Goal: Check status: Check status

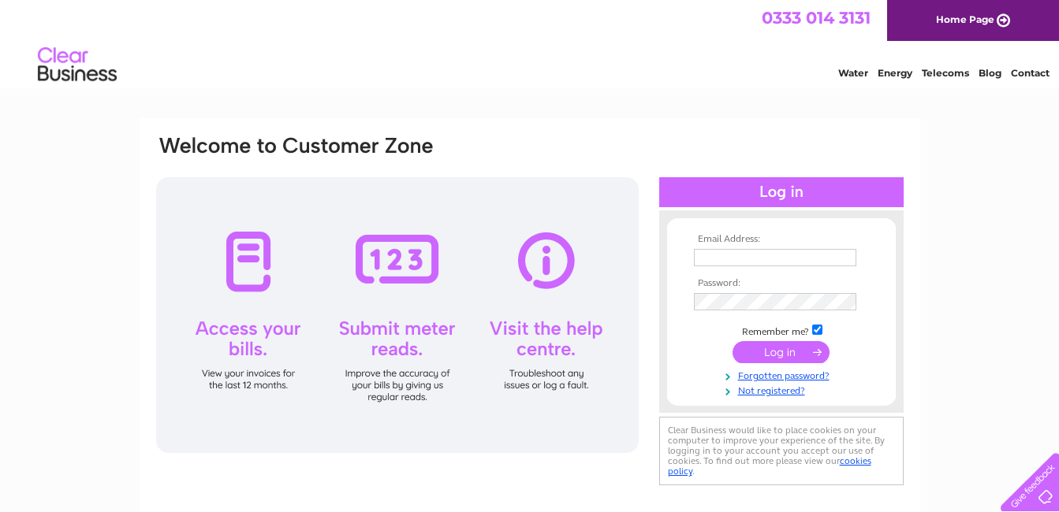
type input "utilities@bradleyhall.co.uk"
click at [784, 351] on input "submit" at bounding box center [780, 352] width 97 height 22
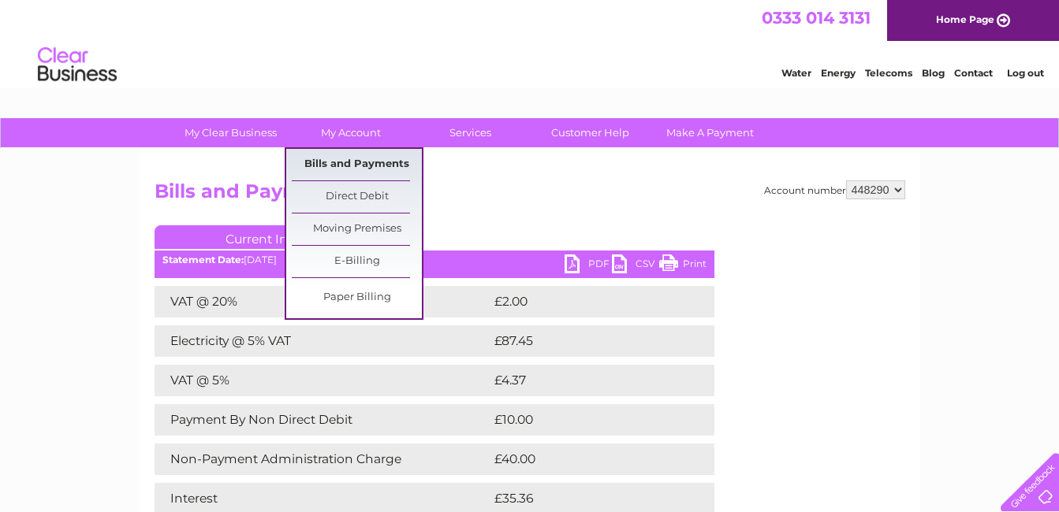
click at [327, 166] on link "Bills and Payments" at bounding box center [357, 165] width 130 height 32
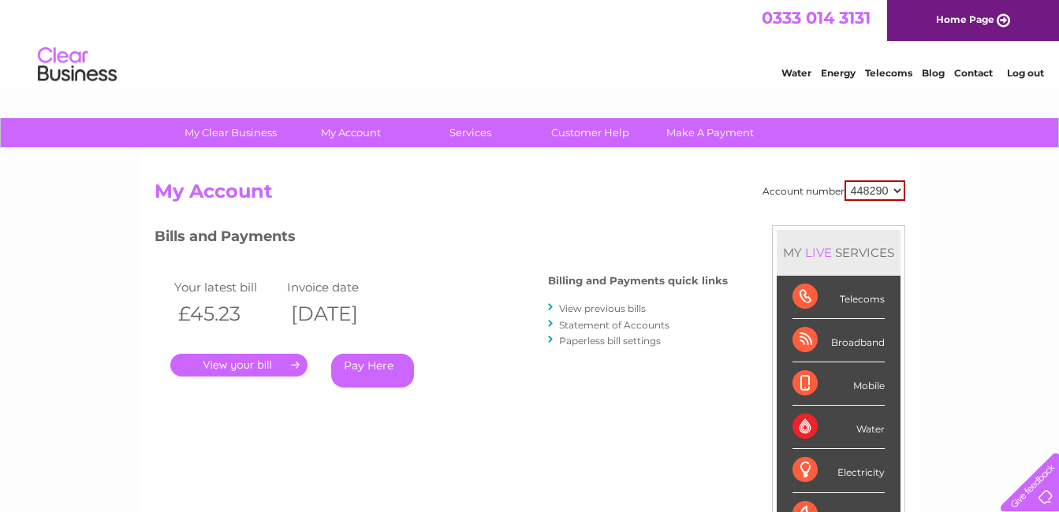
click at [596, 320] on link "Statement of Accounts" at bounding box center [614, 325] width 110 height 12
